Goal: Task Accomplishment & Management: Use online tool/utility

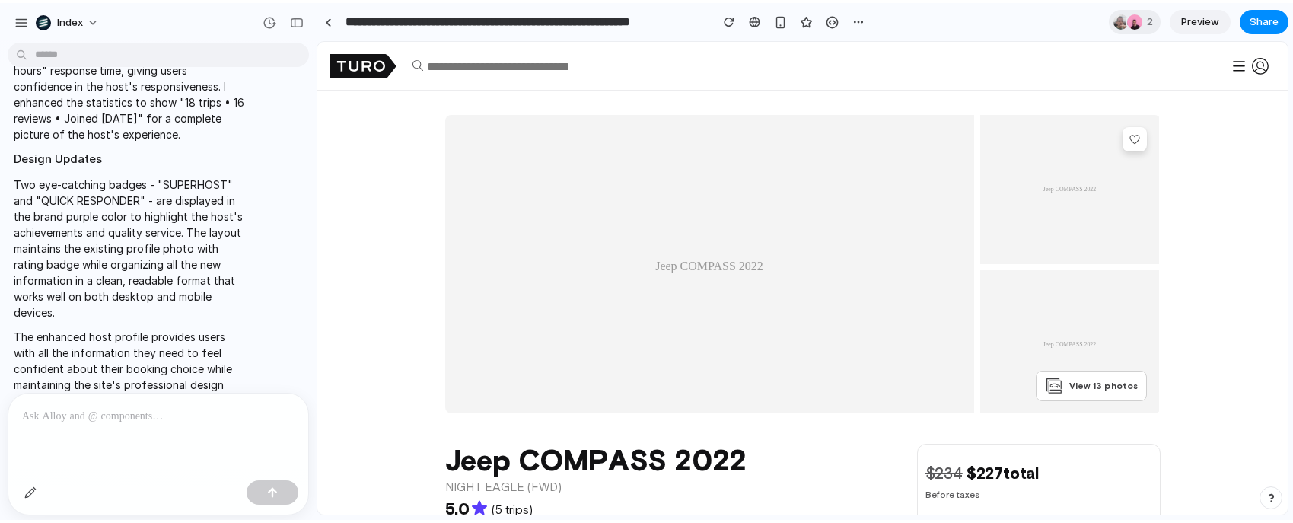
scroll to position [1852, 0]
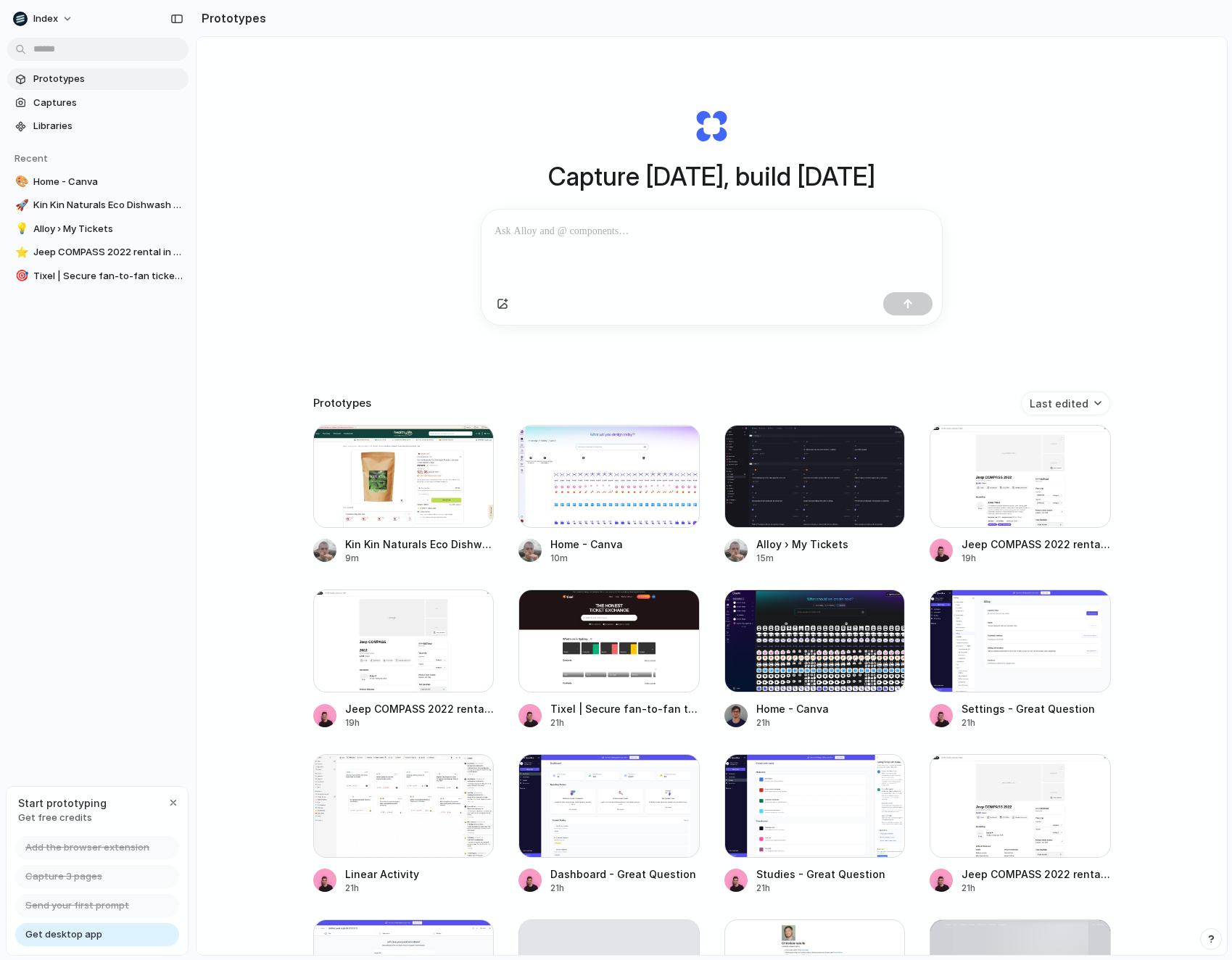
click at [301, 110] on div "Capture today, build tomorrow Clone web app Clone screenshot Start from existin…" at bounding box center [712, 534] width 1031 height 994
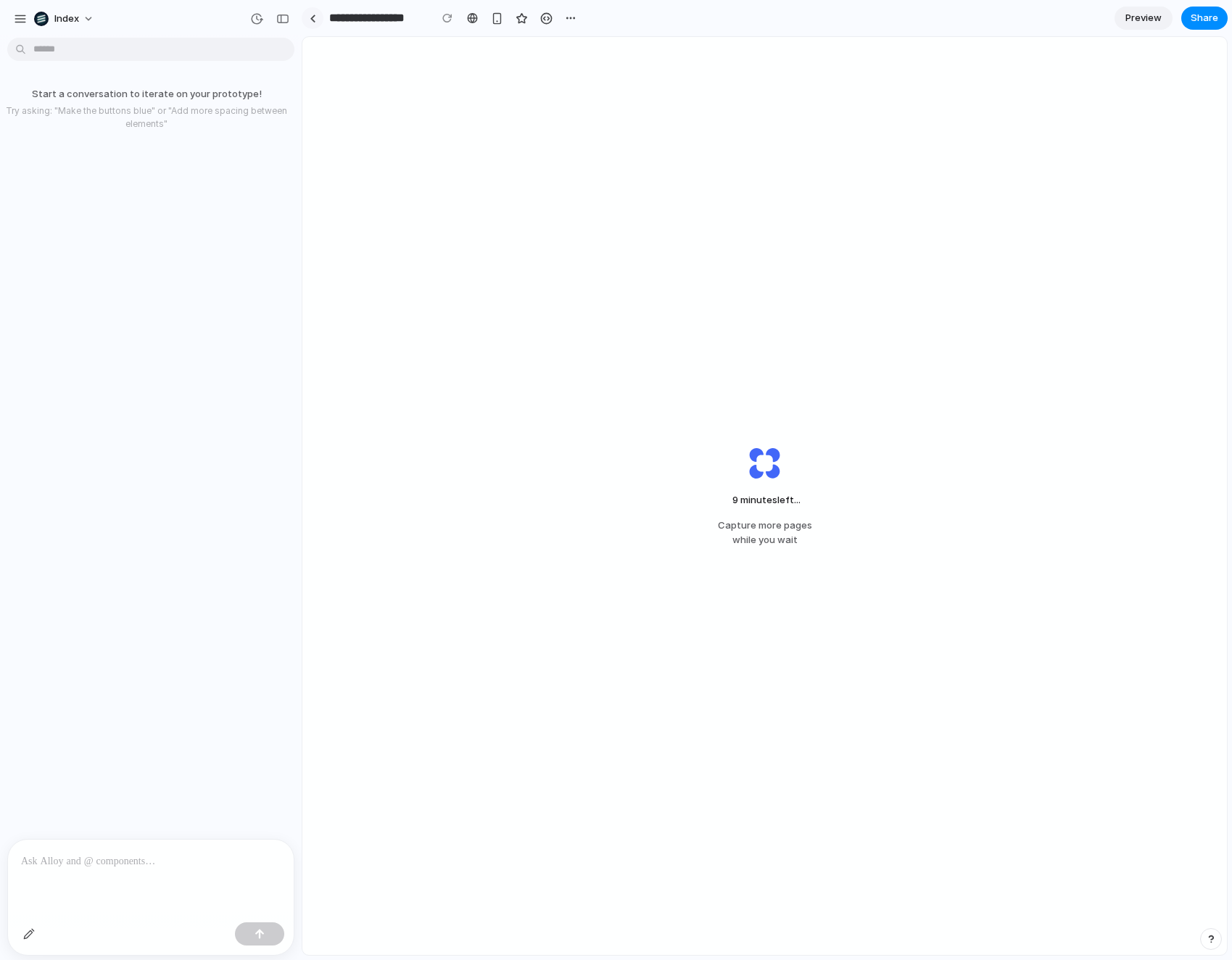
click at [314, 8] on link at bounding box center [313, 18] width 22 height 22
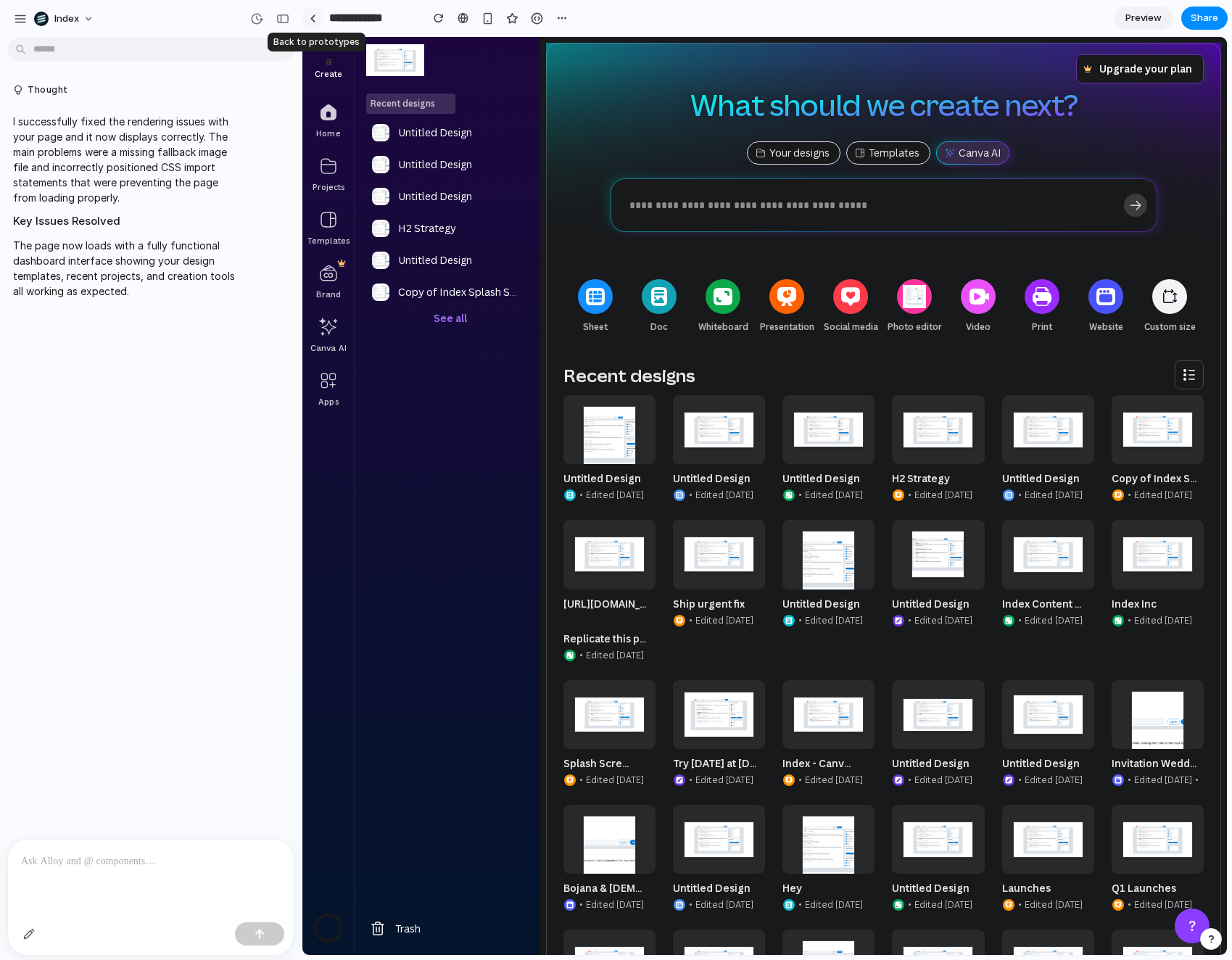
click at [309, 17] on link at bounding box center [313, 18] width 22 height 22
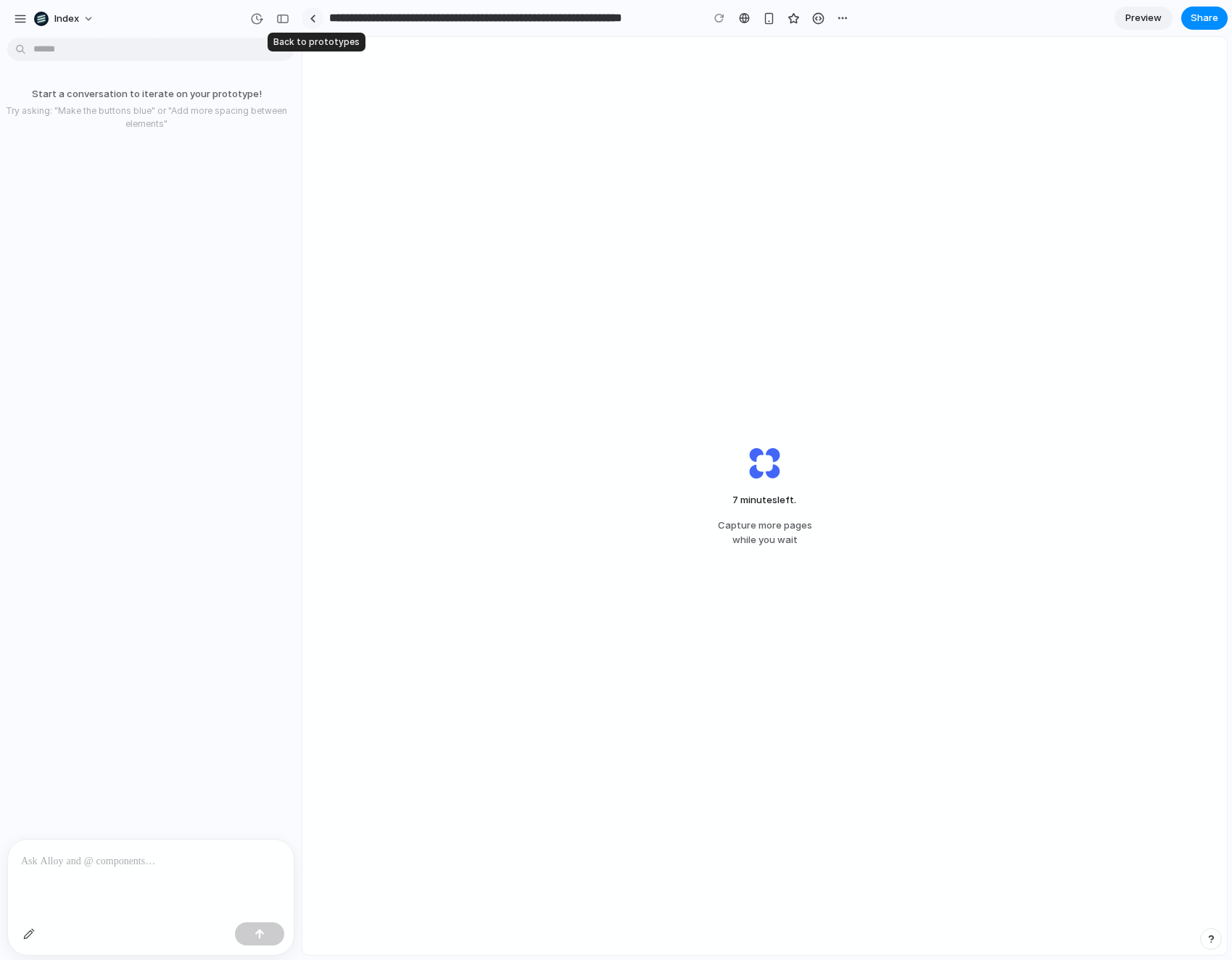
click at [319, 17] on link at bounding box center [313, 18] width 22 height 22
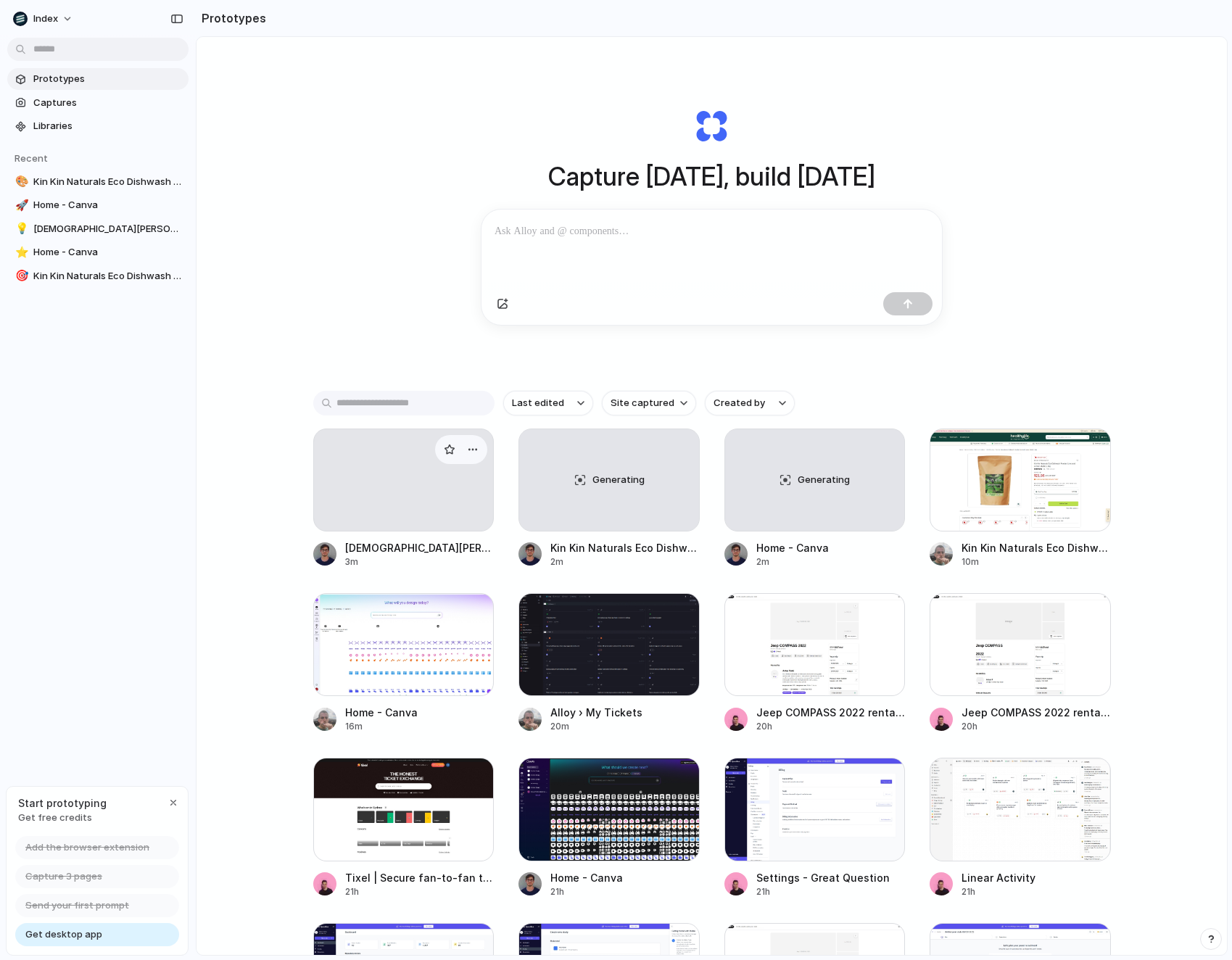
click at [340, 507] on div at bounding box center [404, 480] width 181 height 103
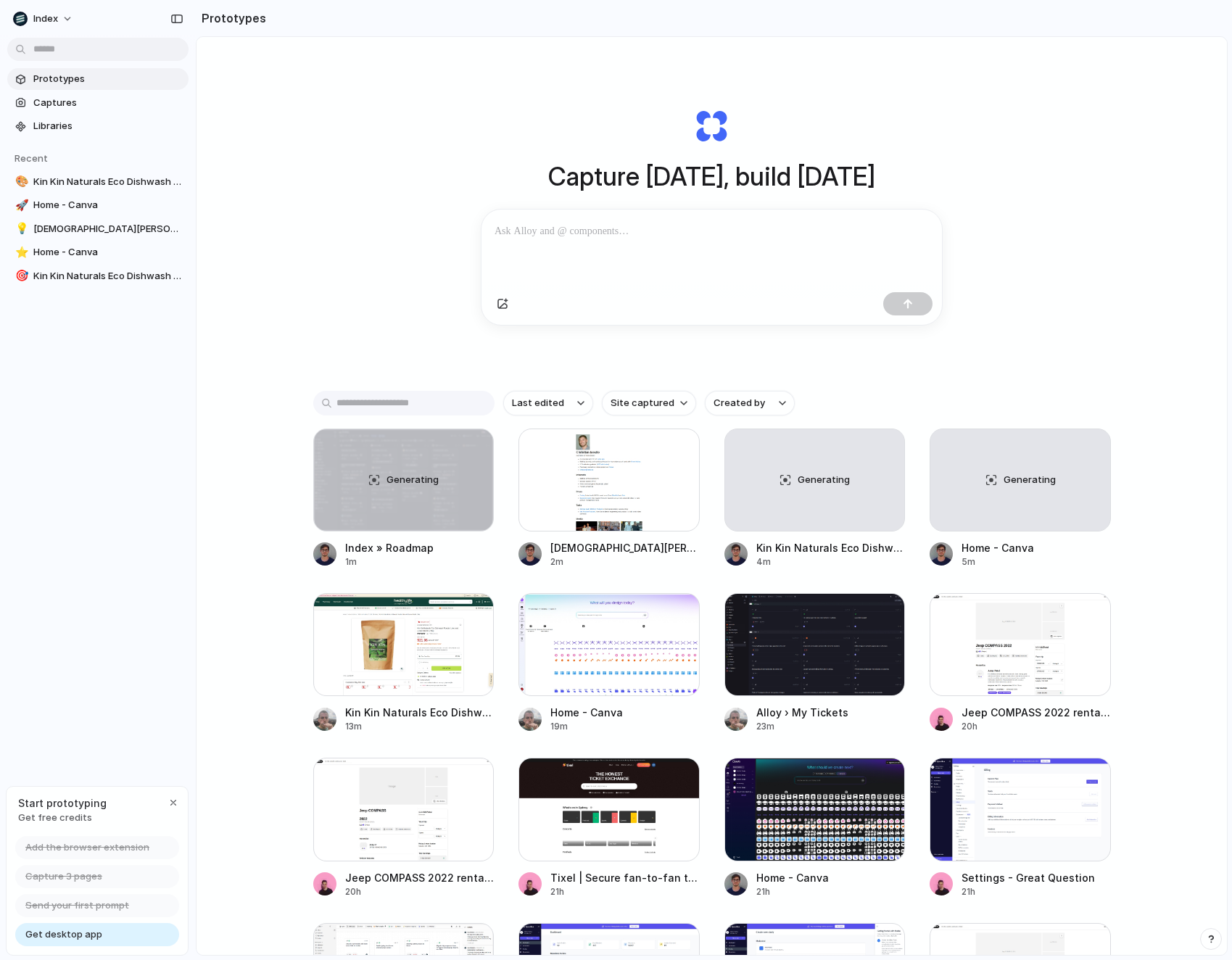
click at [913, 104] on div "Capture [DATE], build [DATE] Clone web app Clone screenshot Start from existing…" at bounding box center [712, 216] width 580 height 325
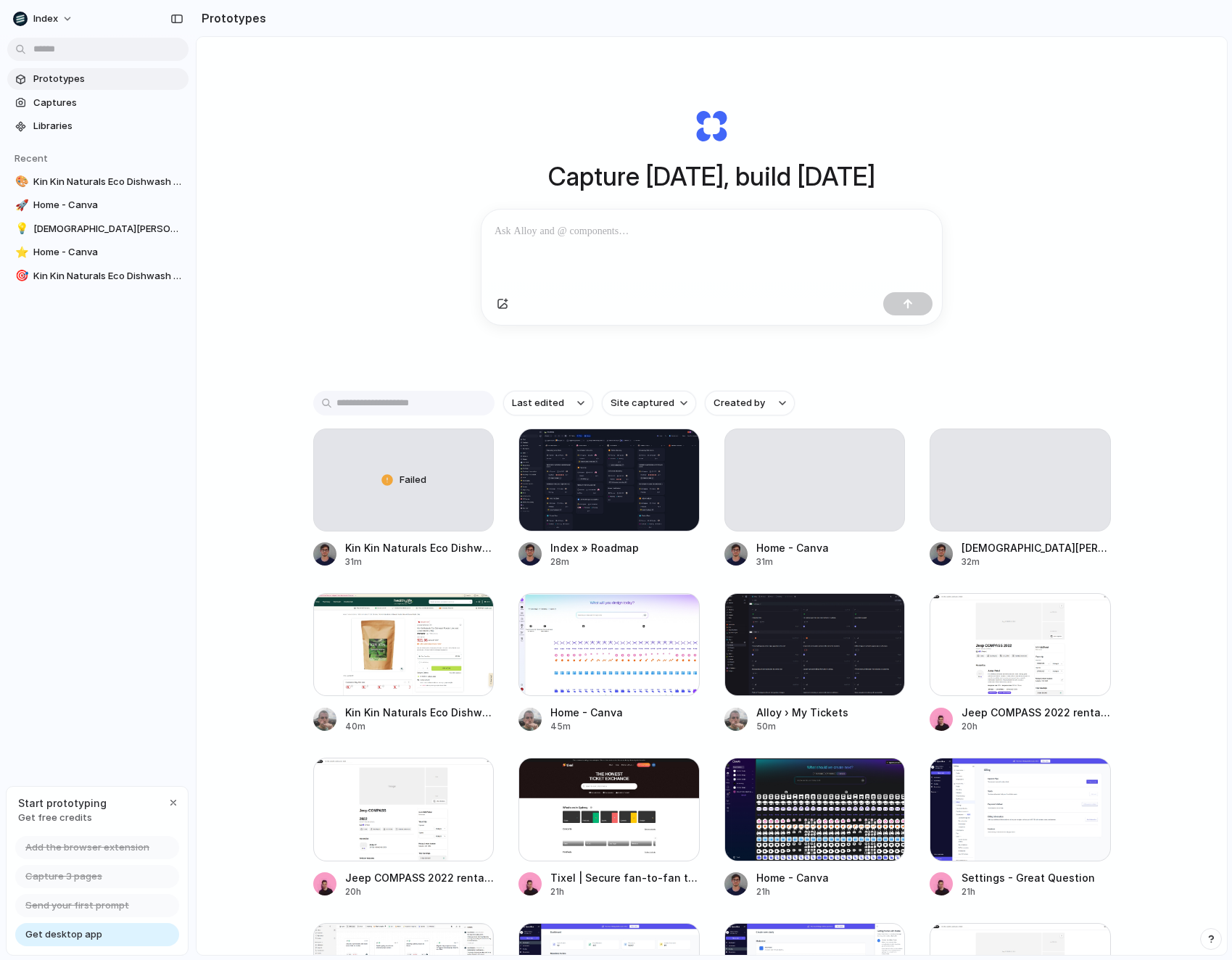
click at [320, 300] on div "Capture today, build tomorrow Clone web app Clone screenshot Start from existin…" at bounding box center [712, 534] width 1031 height 994
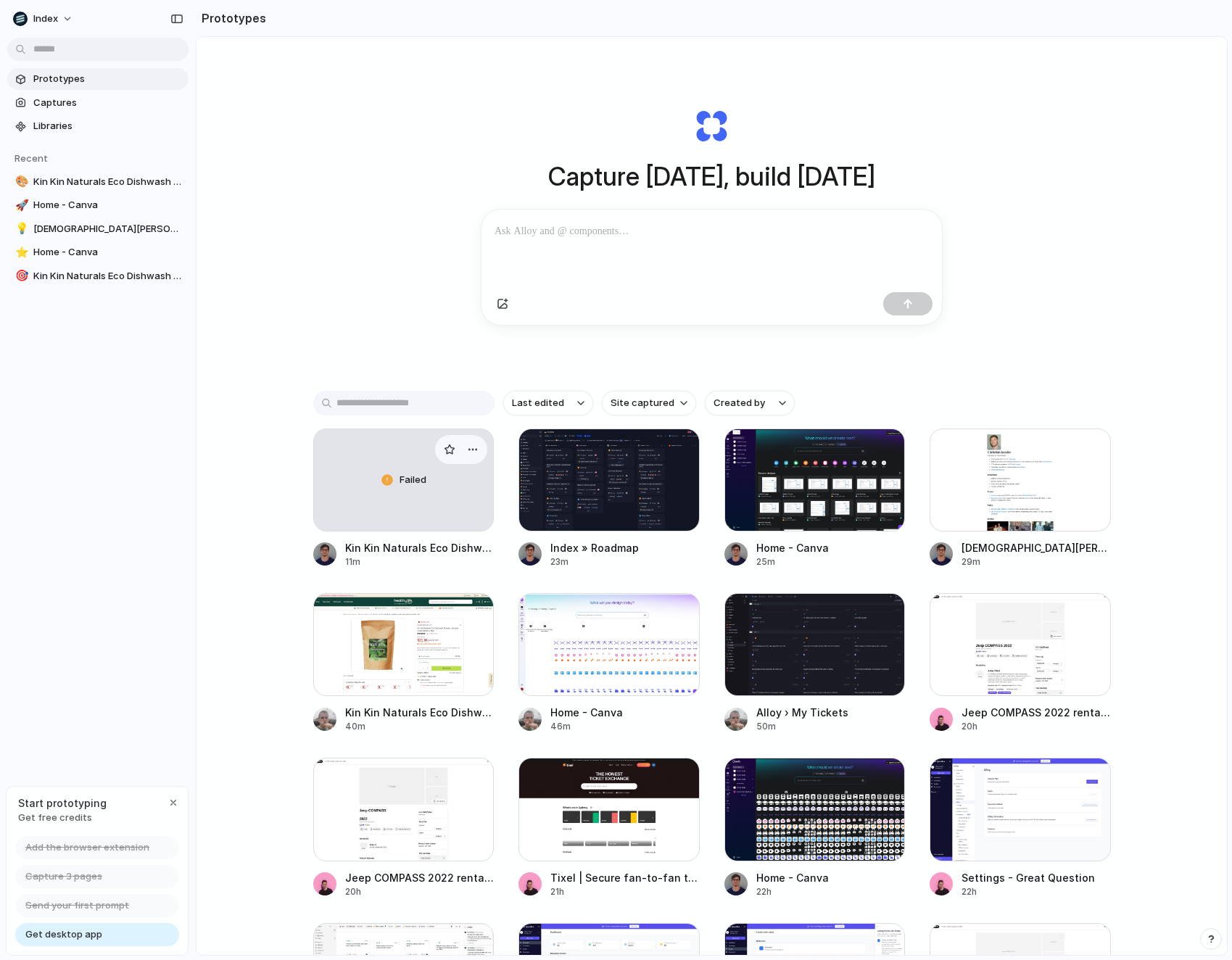
click at [382, 470] on div "Failed" at bounding box center [404, 480] width 180 height 102
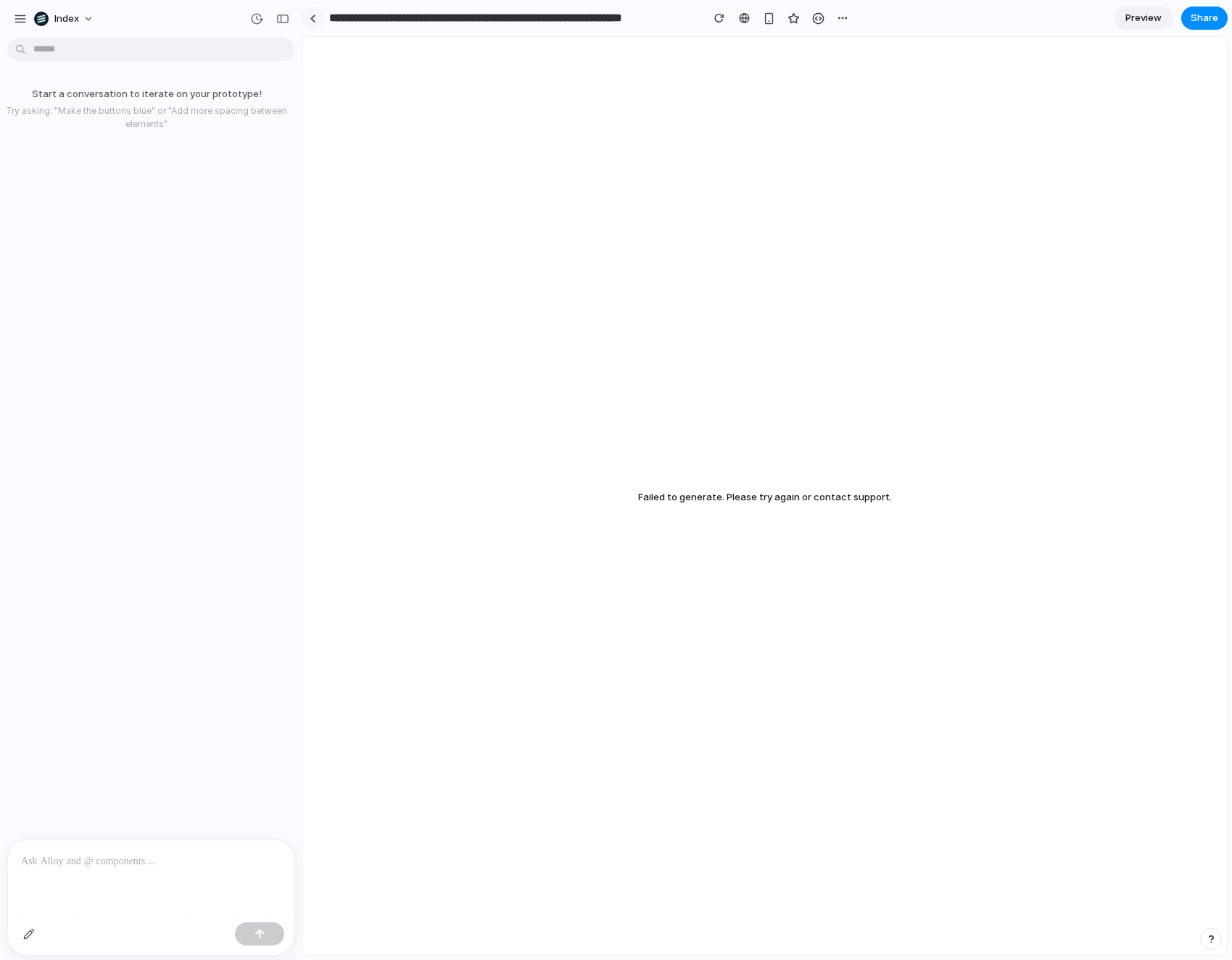
click at [310, 21] on div at bounding box center [313, 18] width 7 height 8
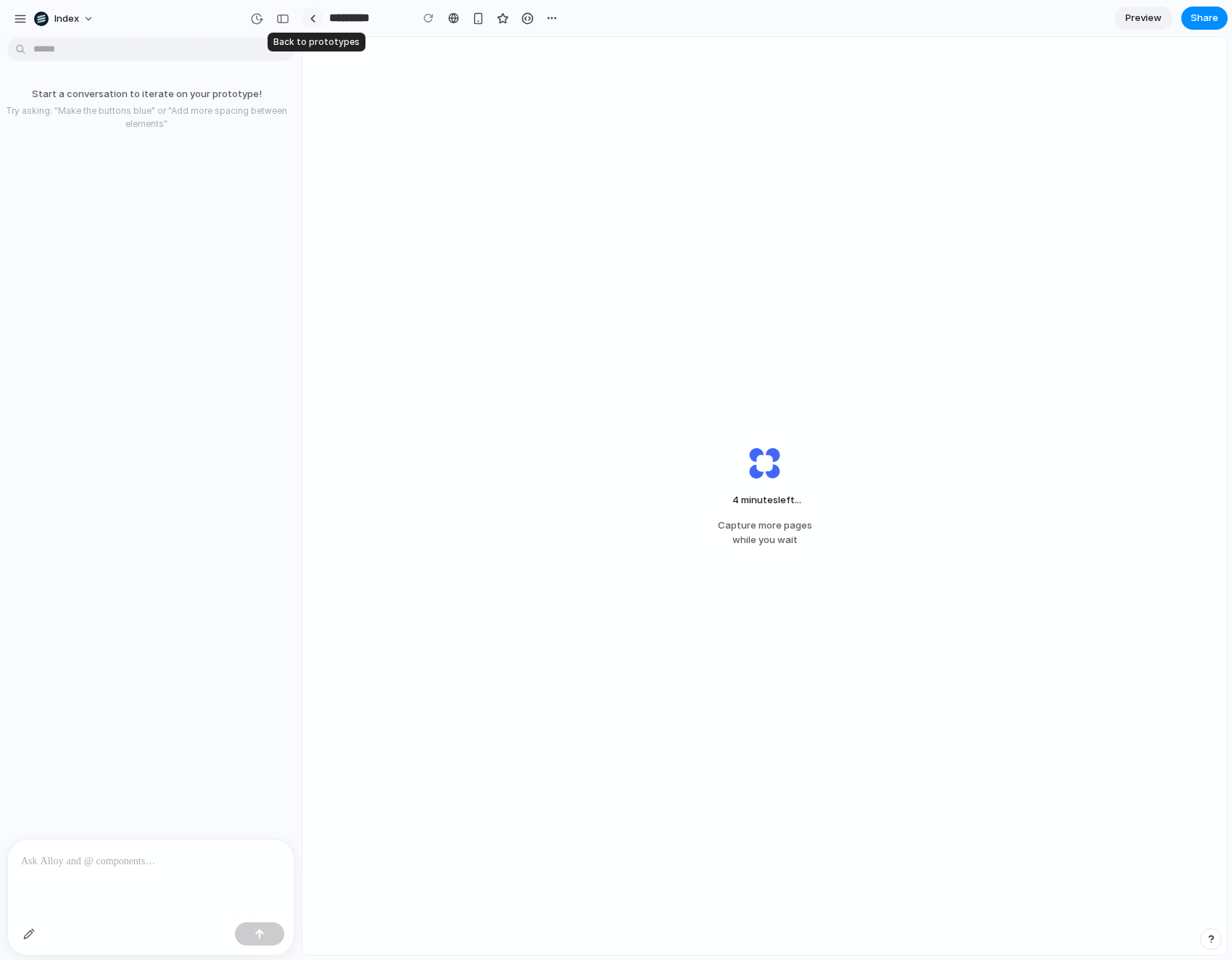
click at [313, 22] on link at bounding box center [313, 18] width 22 height 22
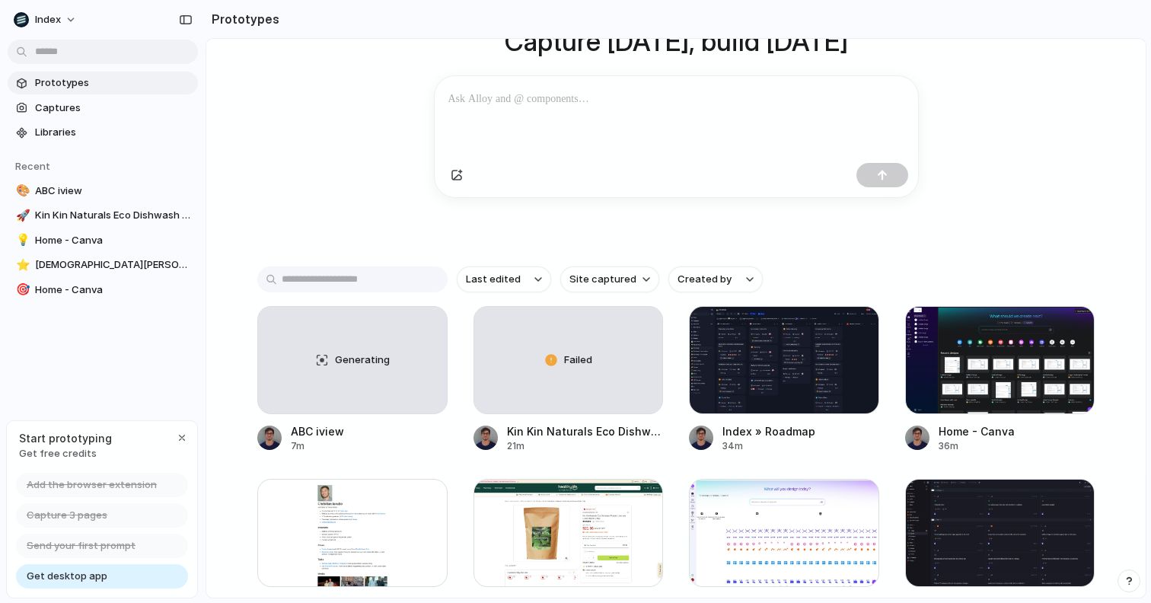
scroll to position [145, 0]
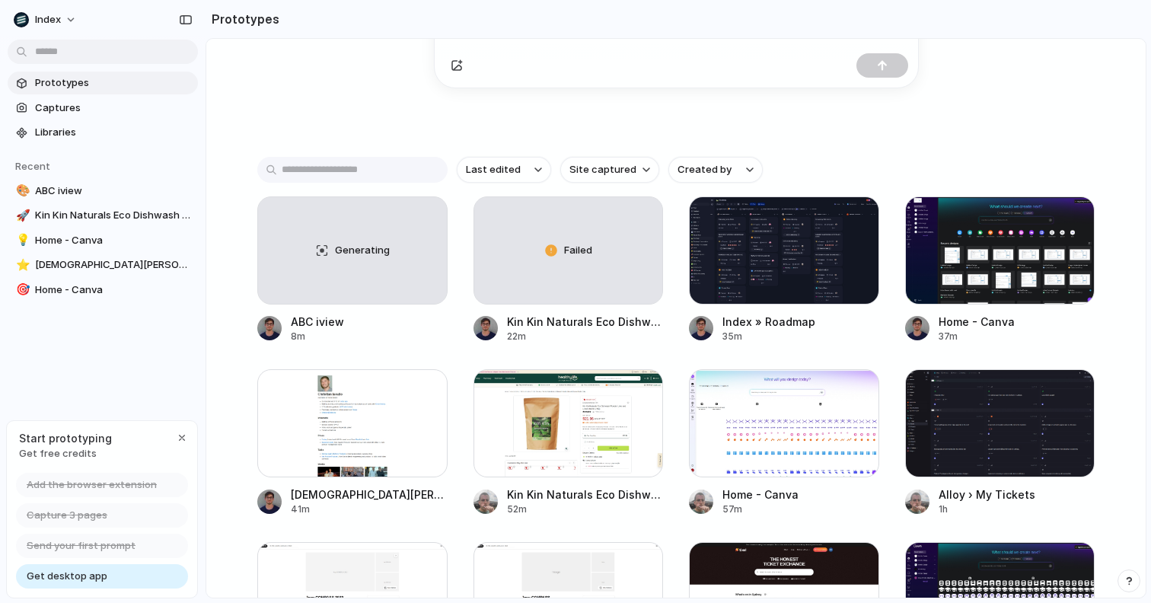
scroll to position [254, 0]
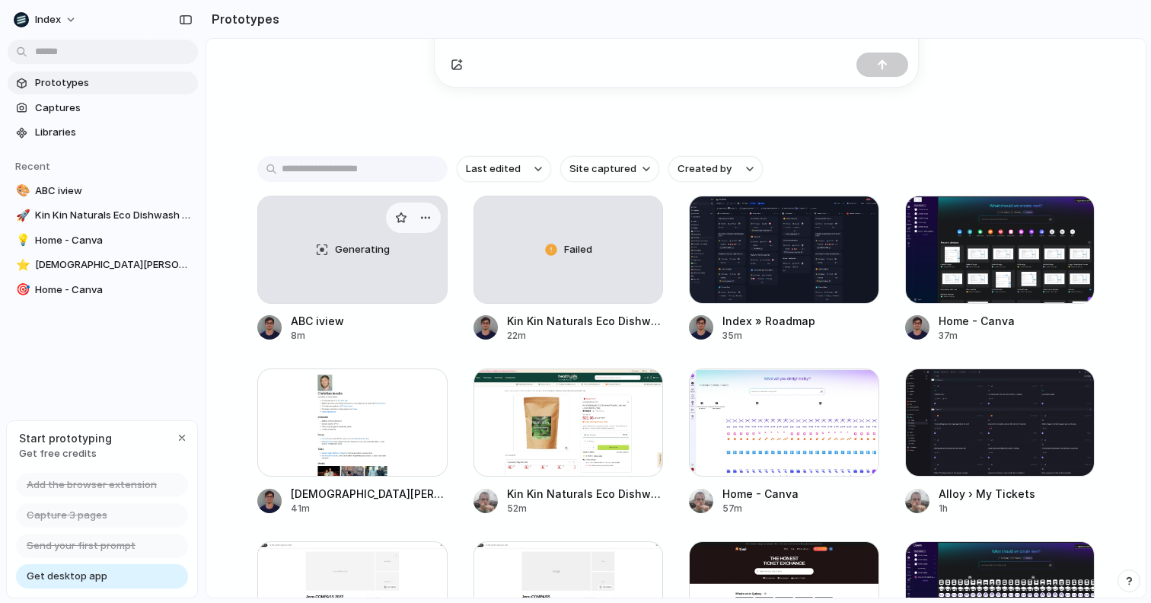
click at [387, 273] on div "Generating" at bounding box center [352, 249] width 189 height 107
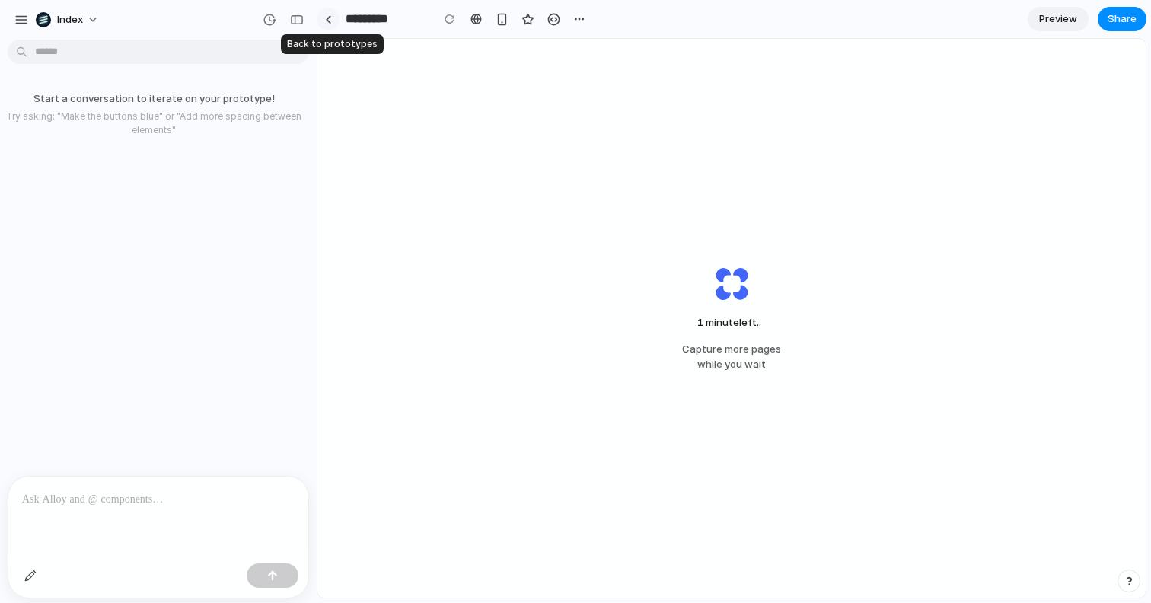
click at [325, 21] on div at bounding box center [328, 19] width 7 height 8
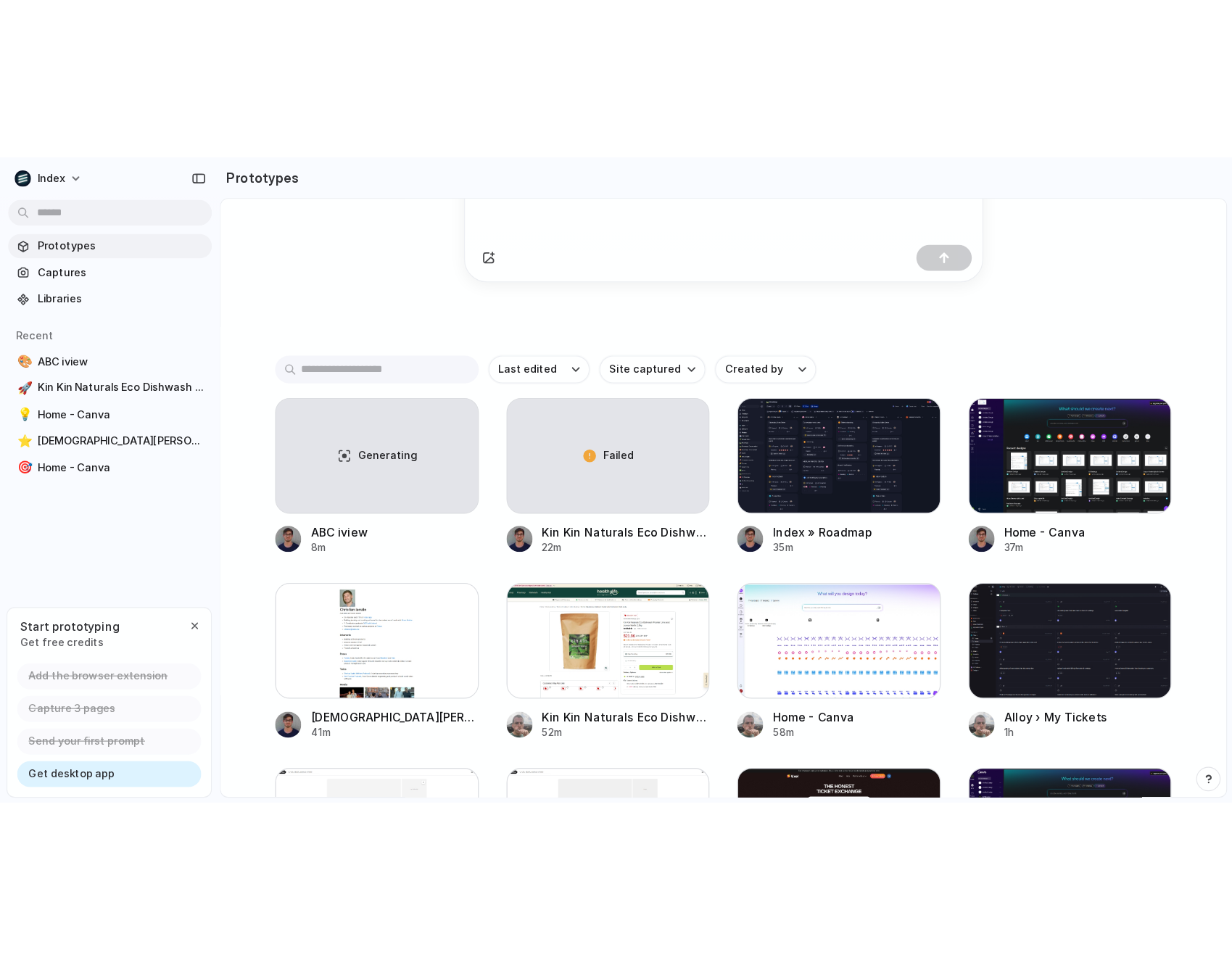
scroll to position [47, 0]
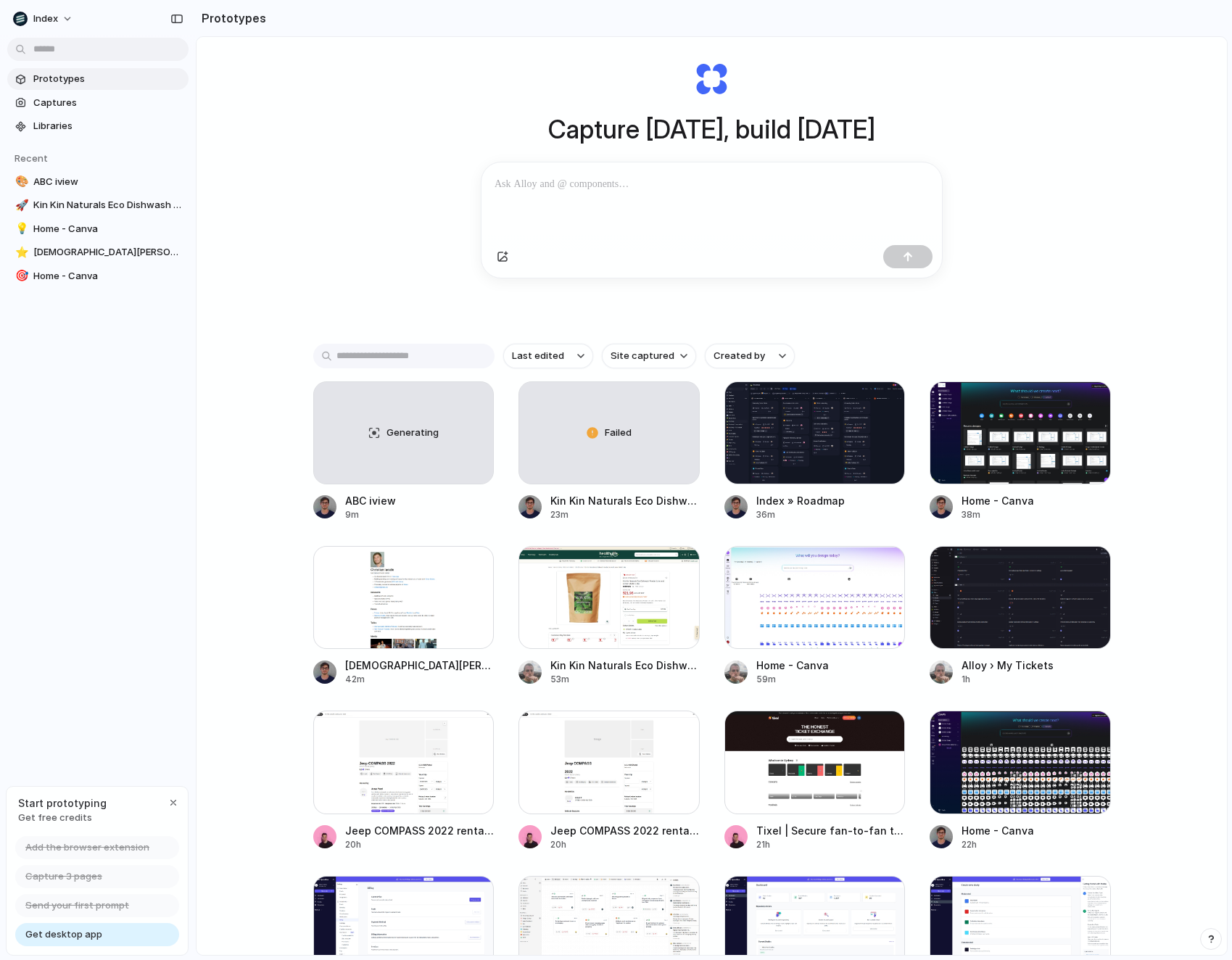
click at [622, 81] on div "Capture [DATE], build [DATE] Clone web app Clone screenshot Start from existing…" at bounding box center [712, 170] width 580 height 325
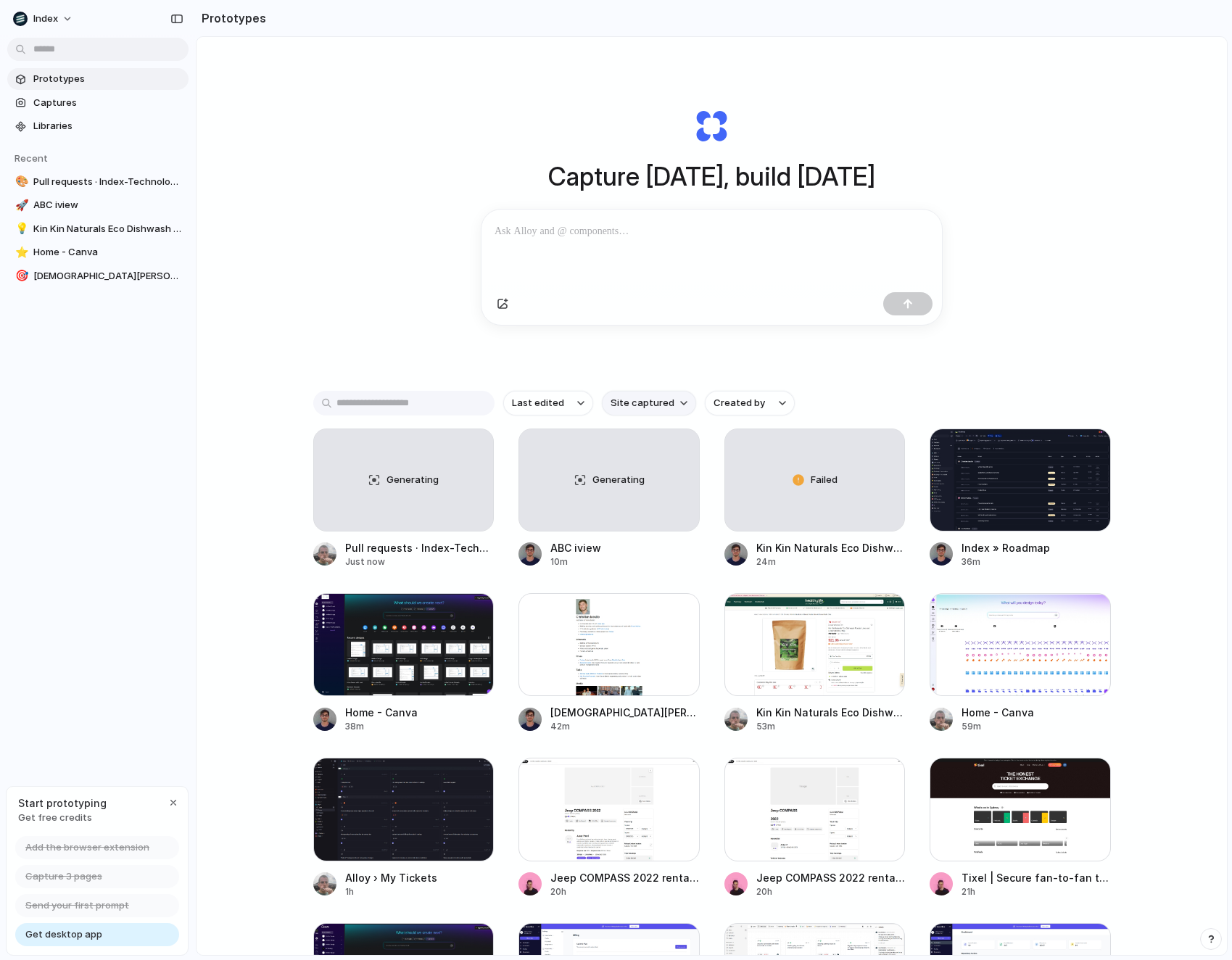
click at [656, 403] on span "Site captured" at bounding box center [642, 403] width 64 height 14
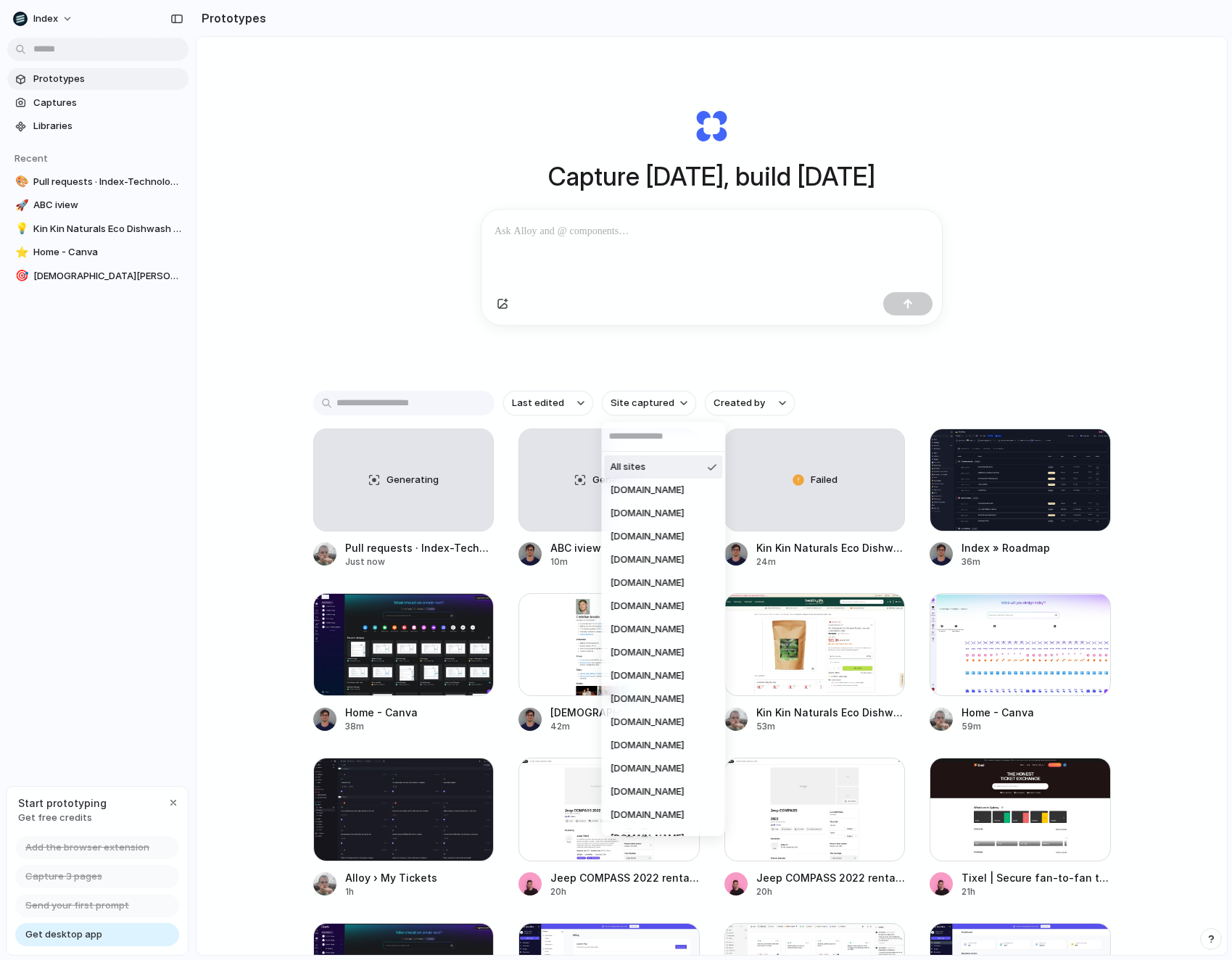
click at [656, 402] on div "All sites [DOMAIN_NAME] [DOMAIN_NAME] [DOMAIN_NAME] [DOMAIN_NAME] [DOMAIN_NAME]…" at bounding box center [616, 480] width 1232 height 960
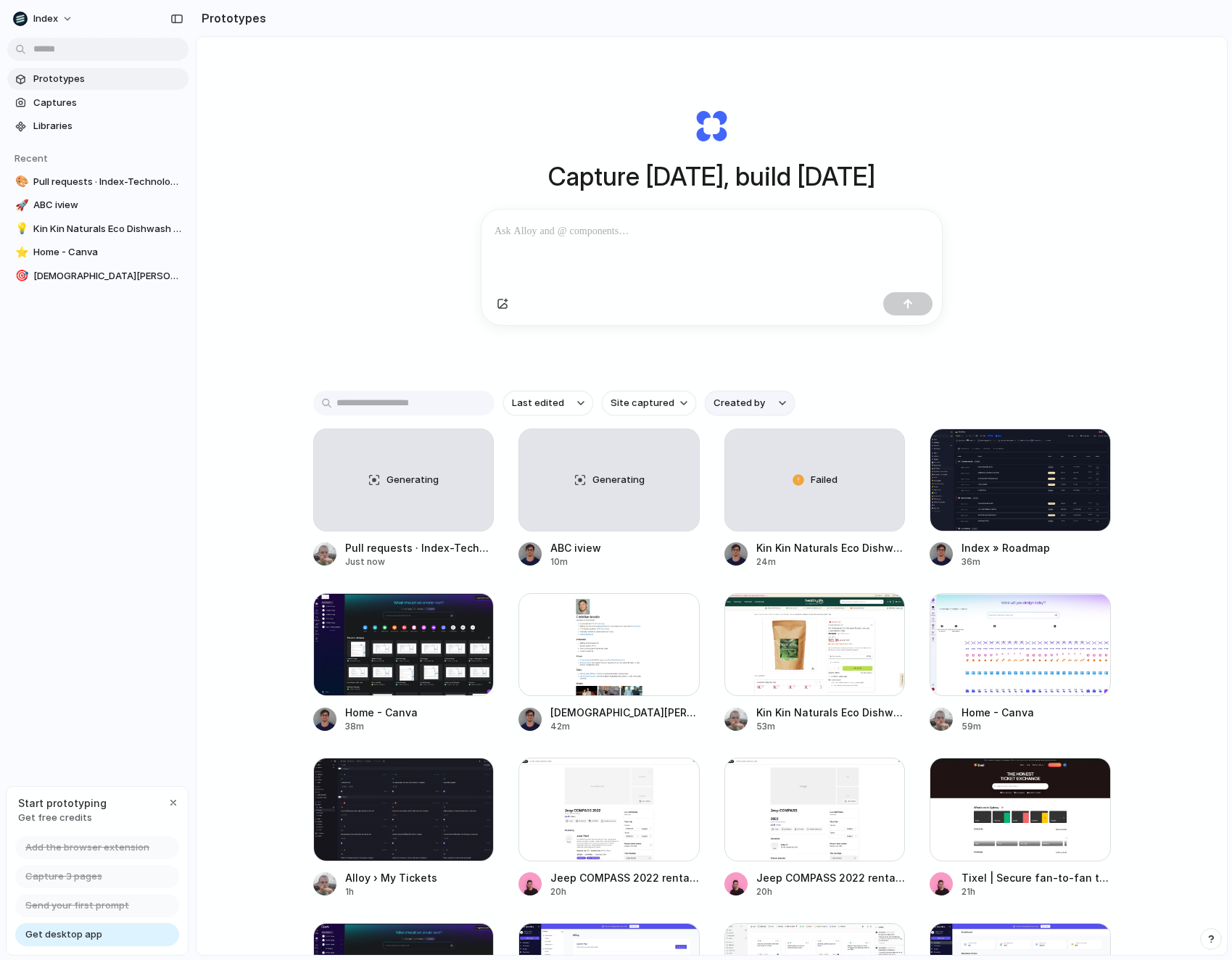
click at [733, 406] on span "Created by" at bounding box center [739, 403] width 51 height 14
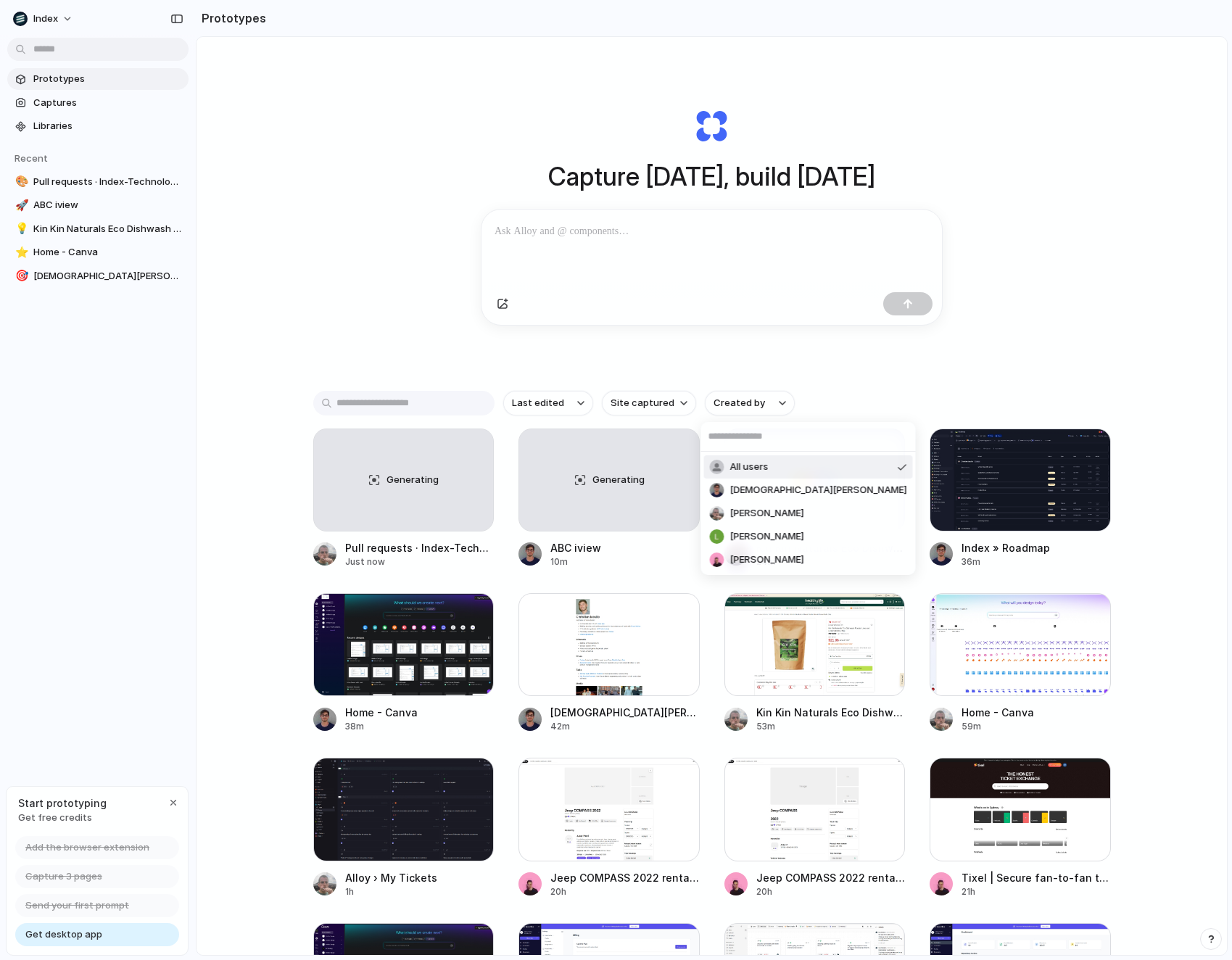
click at [727, 406] on div "All users [PERSON_NAME] [PERSON_NAME] [PERSON_NAME] [PERSON_NAME]" at bounding box center [616, 480] width 1232 height 960
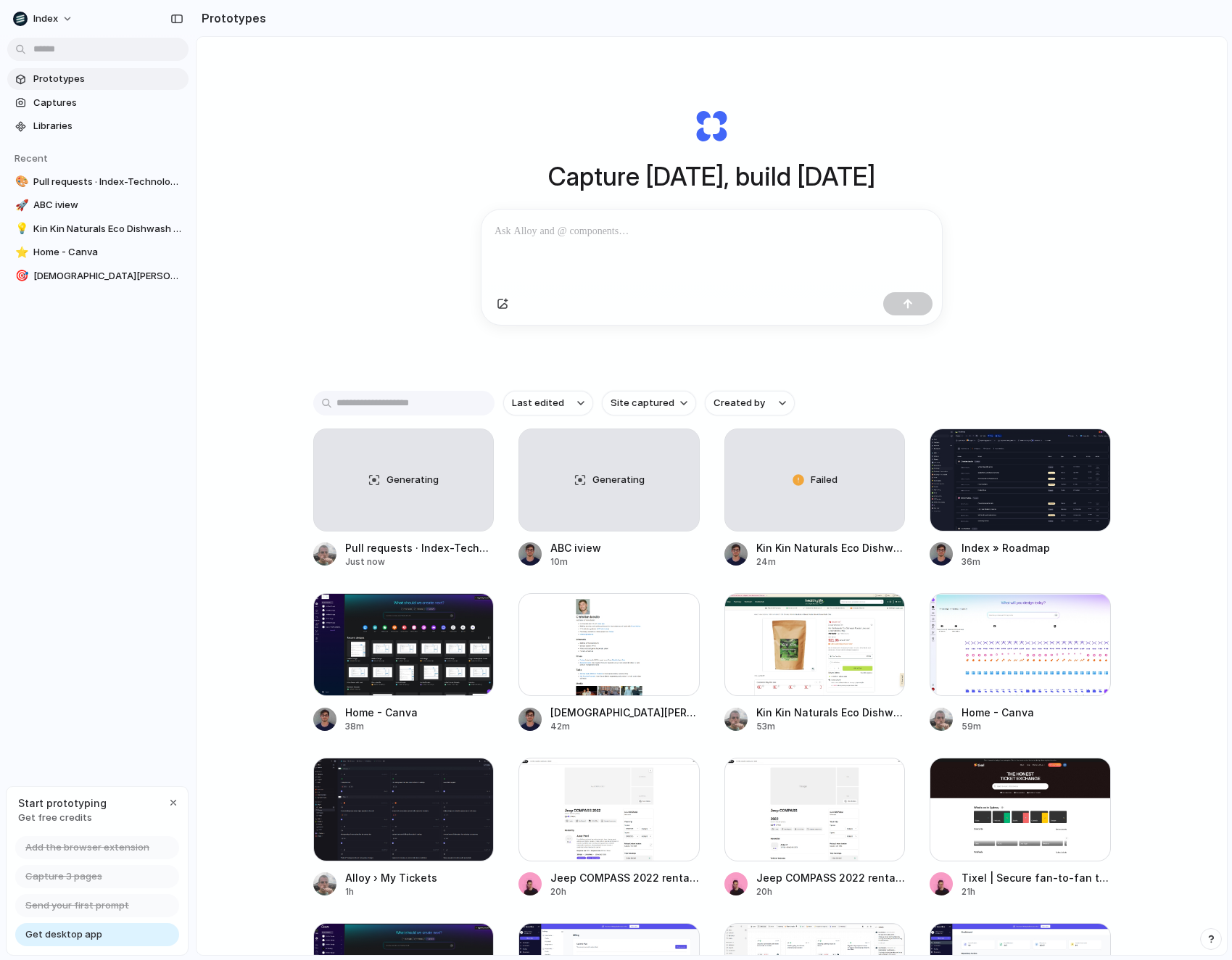
click at [398, 412] on input "text" at bounding box center [404, 403] width 181 height 25
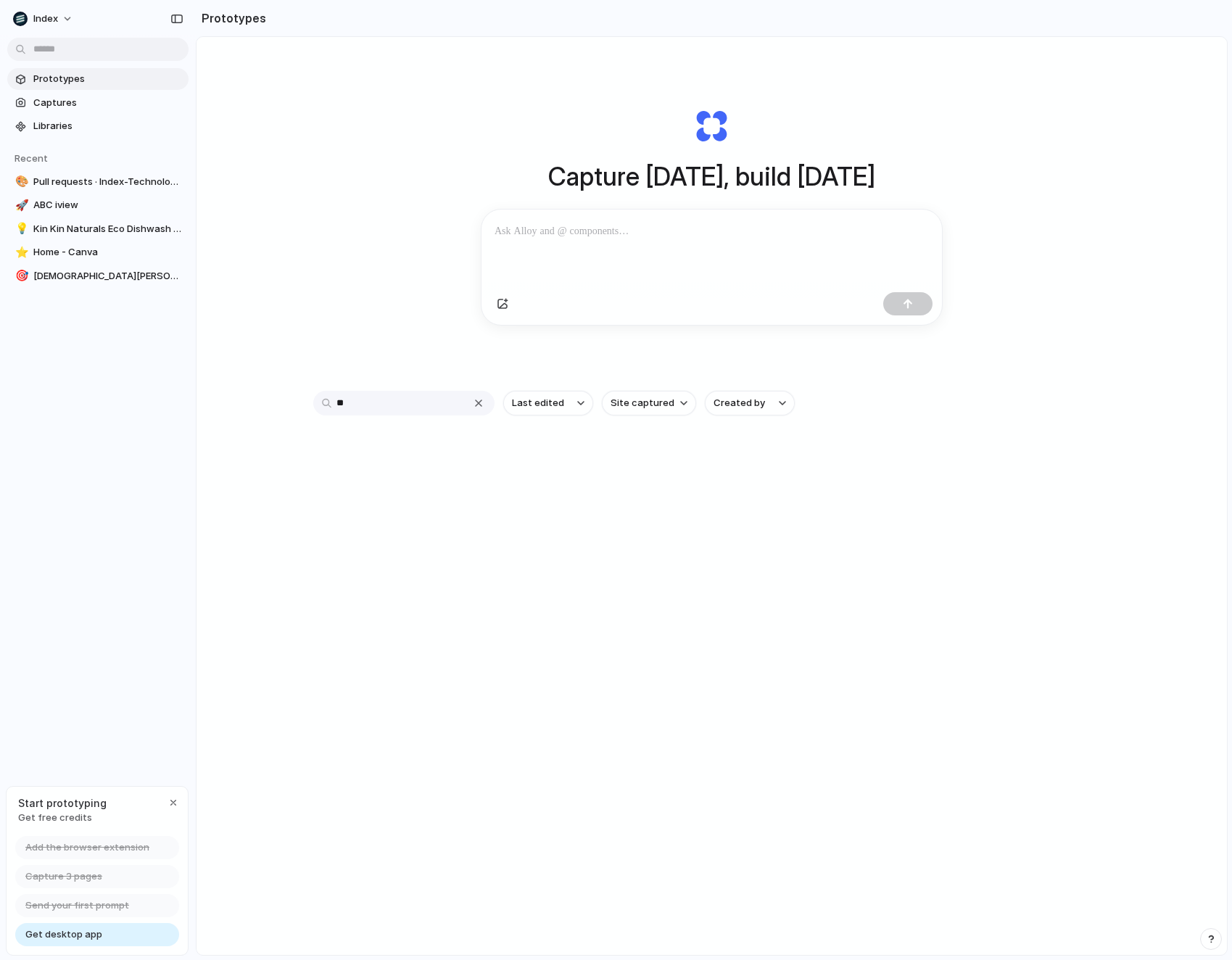
type input "*"
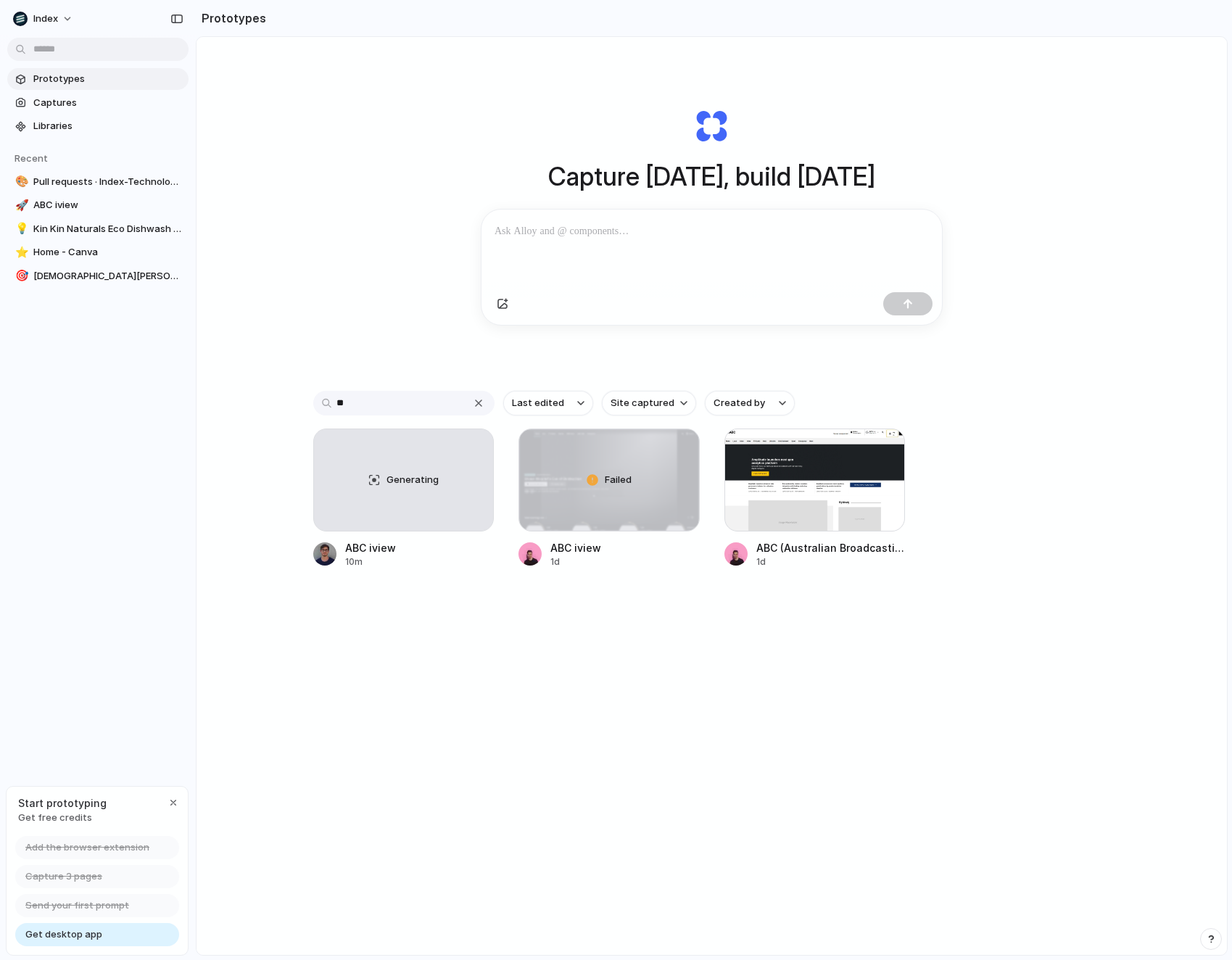
type input "*"
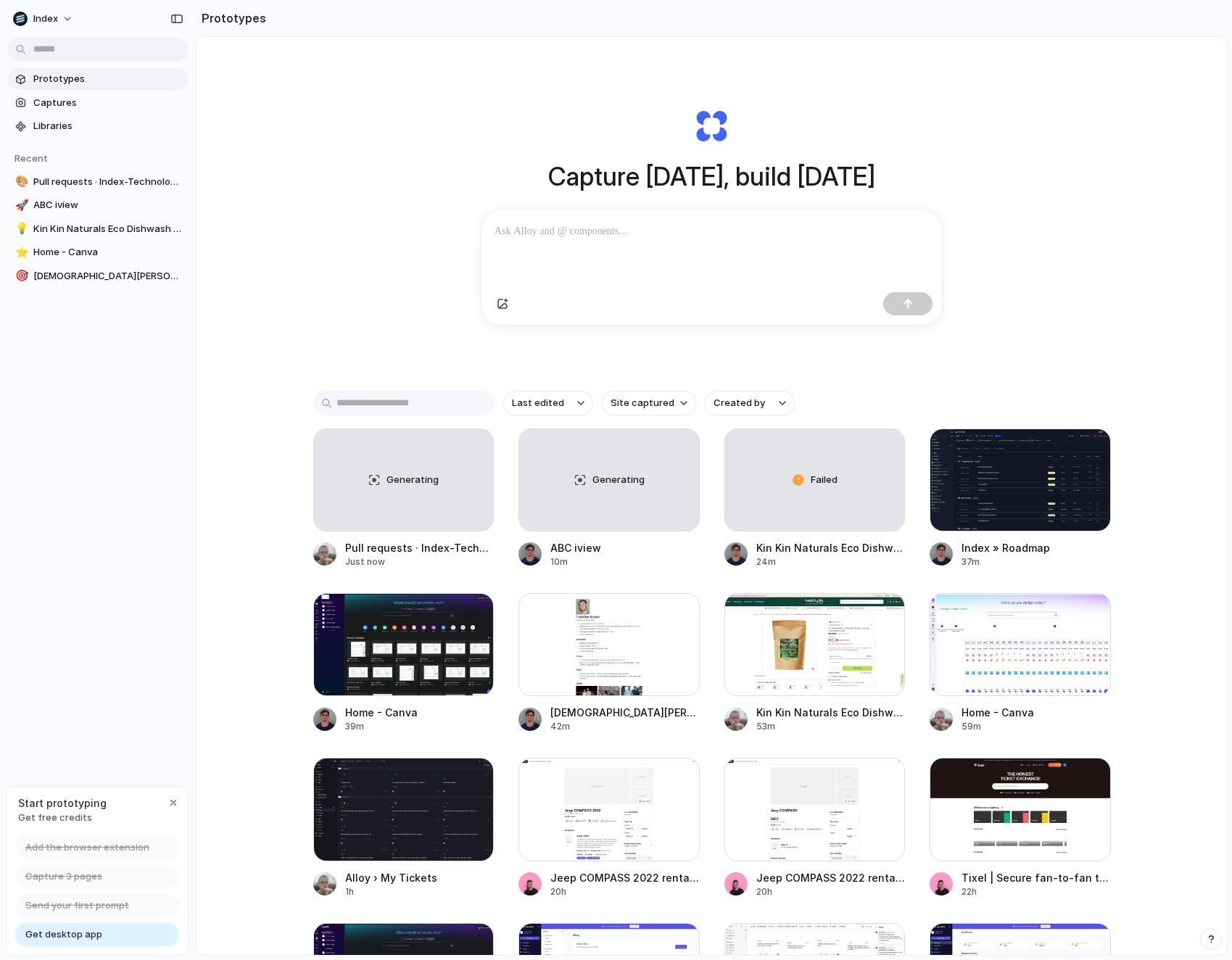
click at [933, 340] on div "Capture [DATE], build [DATE] Clone web app Clone screenshot Start from existing…" at bounding box center [712, 216] width 580 height 325
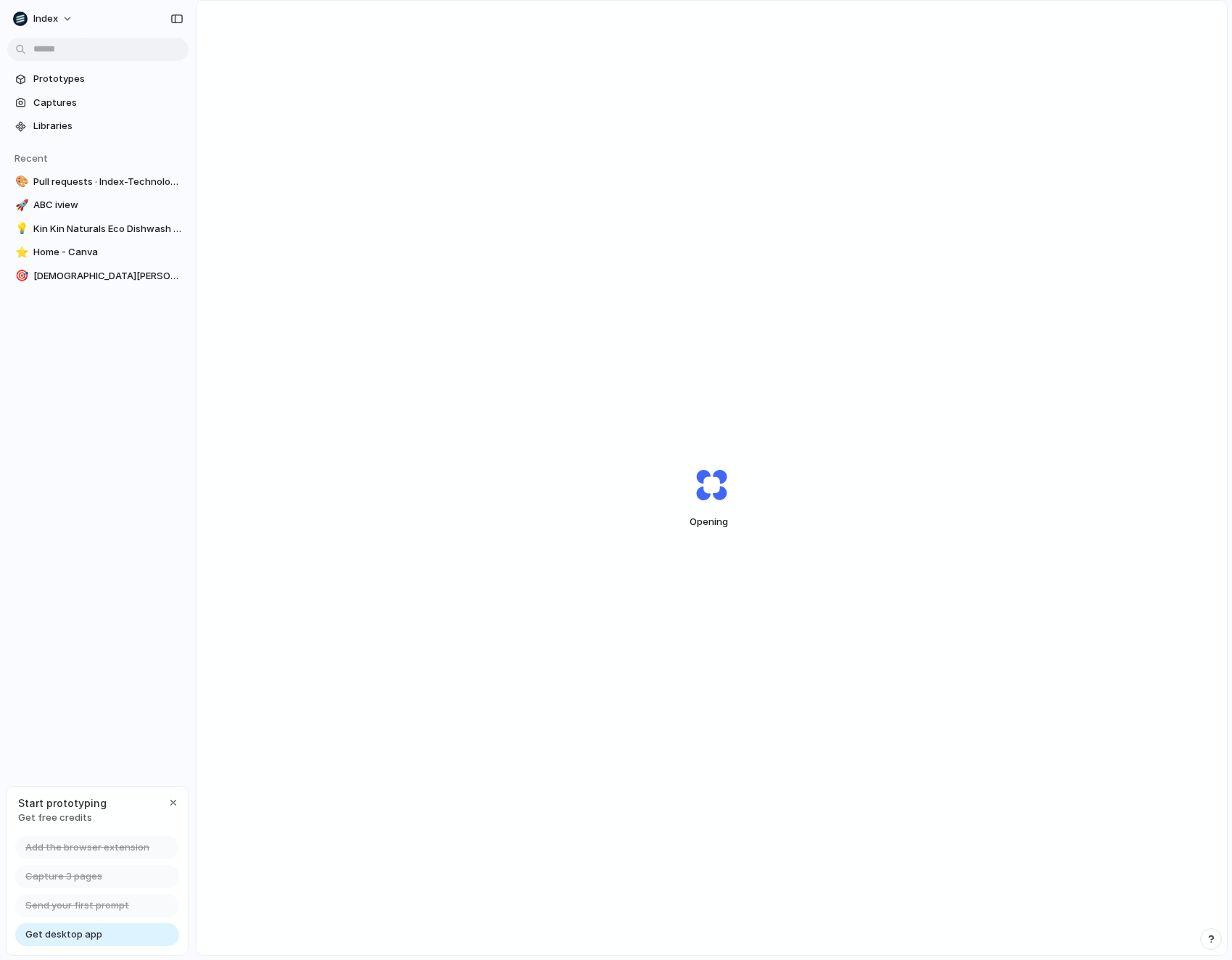
click at [758, 94] on div "Opening" at bounding box center [712, 498] width 1031 height 994
